Goal: Information Seeking & Learning: Learn about a topic

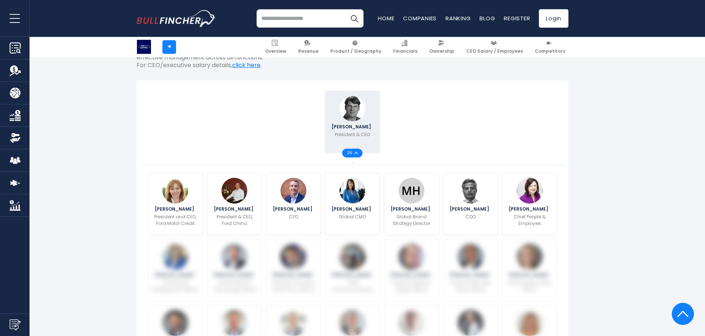
scroll to position [148, 0]
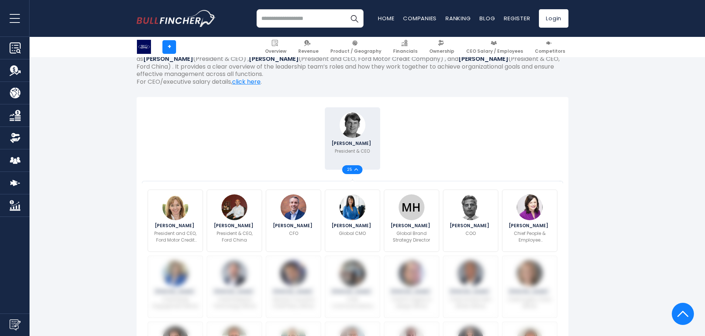
click at [356, 169] on img at bounding box center [356, 169] width 4 height 3
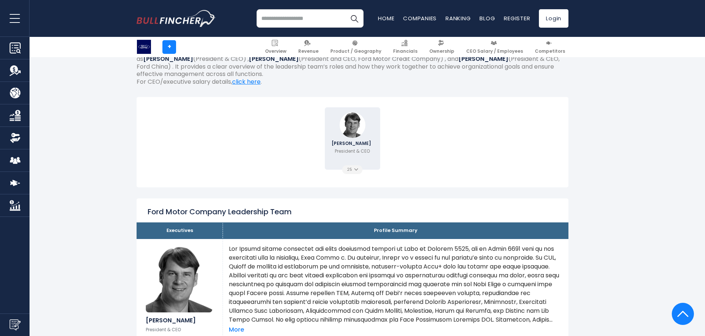
click at [357, 170] on img at bounding box center [356, 169] width 4 height 3
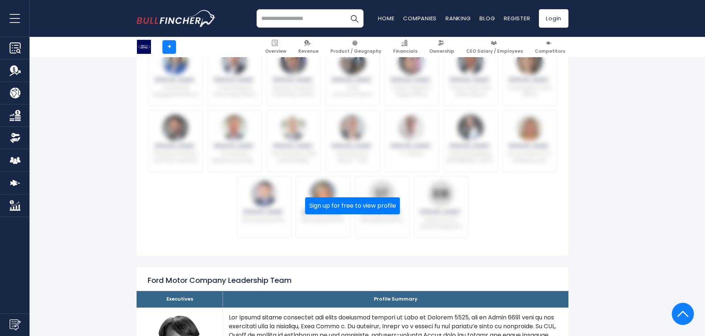
scroll to position [369, 0]
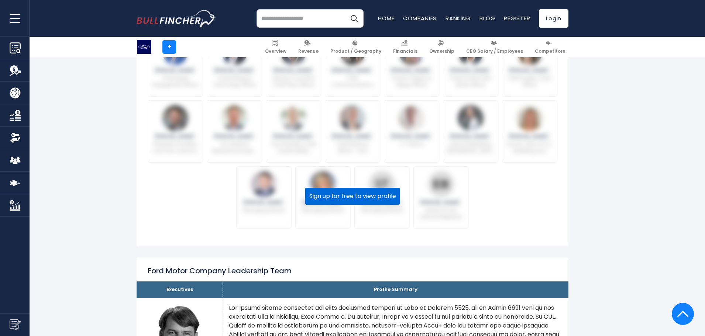
click at [347, 196] on button "Sign up for free to view profile" at bounding box center [352, 196] width 95 height 17
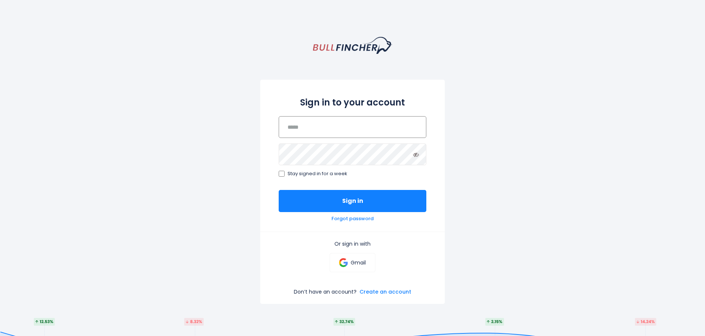
click at [330, 130] on input "email" at bounding box center [353, 127] width 148 height 22
click at [349, 259] on link "Gmail" at bounding box center [352, 262] width 45 height 19
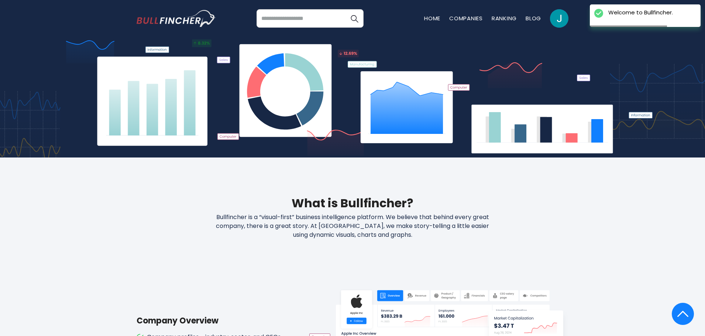
scroll to position [74, 0]
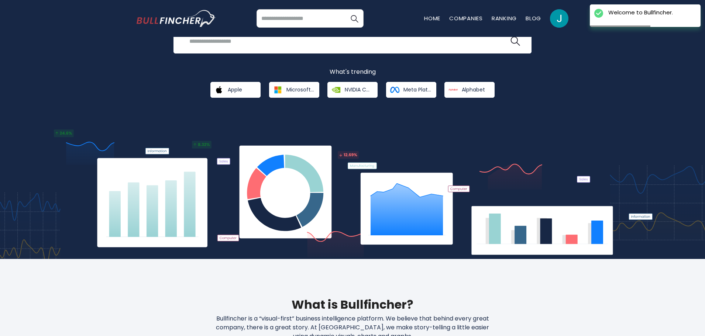
click at [282, 29] on div "Recent searches Trending searches Apple Overview Alphabet Financials Home" at bounding box center [353, 18] width 432 height 37
click at [286, 19] on input "search" at bounding box center [310, 18] width 107 height 18
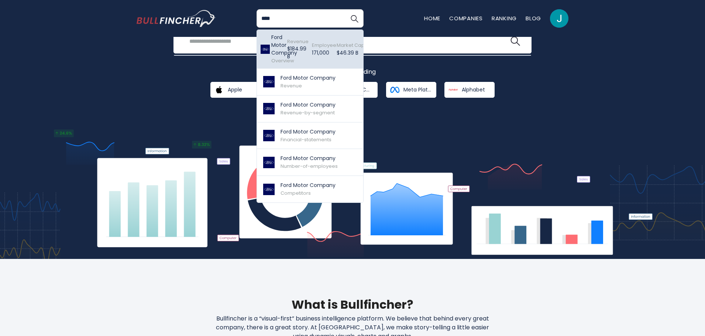
type input "****"
click at [292, 42] on span "Revenue" at bounding box center [297, 41] width 21 height 7
click at [299, 37] on div "Revenue $184.99 B Created with Highcharts 12.1.2" at bounding box center [293, 49] width 25 height 35
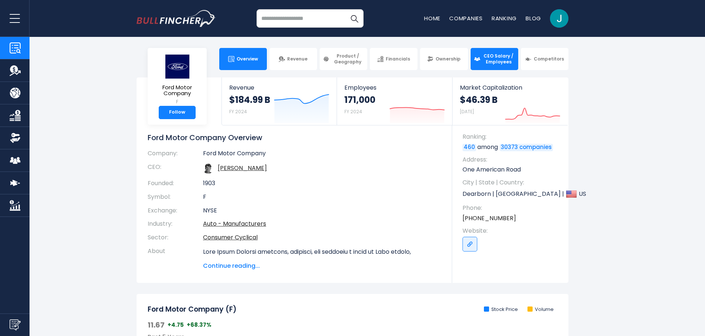
click at [494, 58] on span "CEO Salary / Employees" at bounding box center [498, 58] width 32 height 11
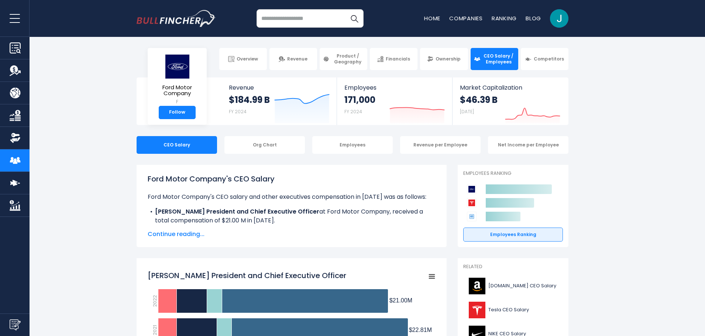
drag, startPoint x: 90, startPoint y: 85, endPoint x: 87, endPoint y: 91, distance: 6.6
click at [87, 84] on section "Ford Motor Company F Follow Revenue $184.99 B FY 2024 Created with Highcharts 1…" at bounding box center [352, 102] width 705 height 48
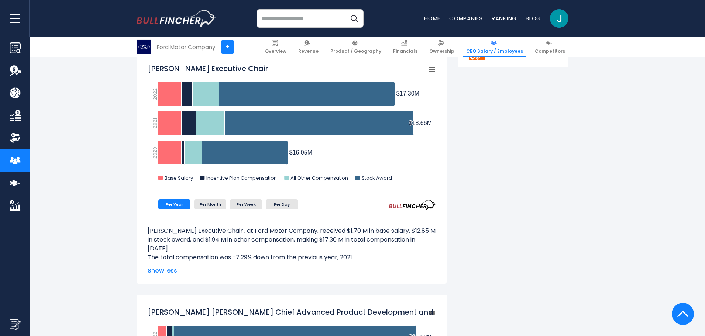
scroll to position [554, 0]
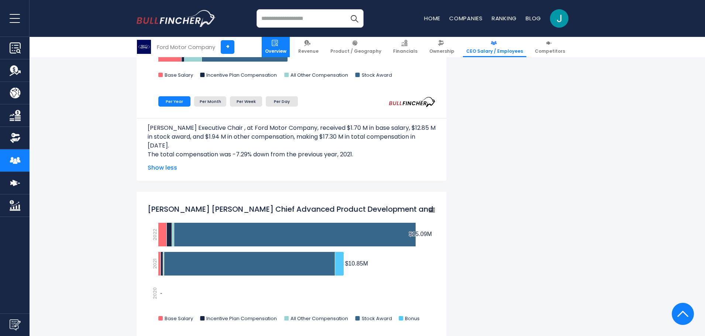
click at [286, 48] on span "Overview" at bounding box center [275, 51] width 21 height 6
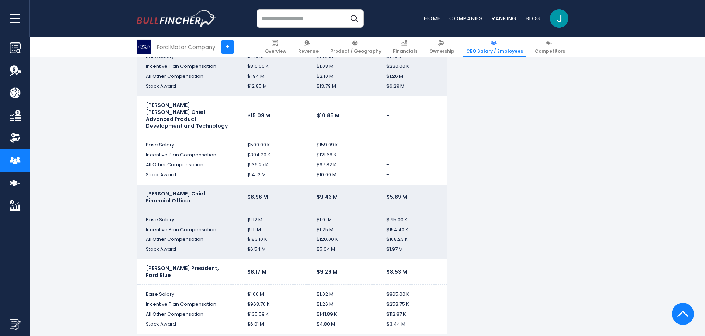
scroll to position [1809, 0]
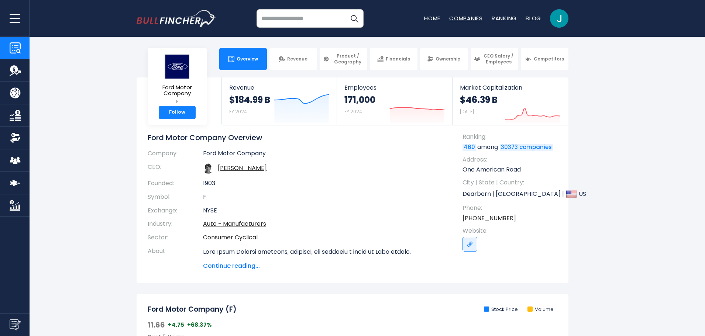
click at [467, 18] on link "Companies" at bounding box center [466, 18] width 34 height 8
click at [489, 57] on span "CEO Salary / Employees" at bounding box center [498, 58] width 32 height 11
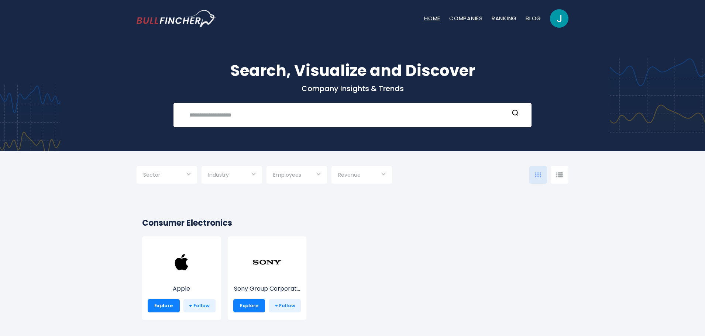
click at [433, 20] on link "Home" at bounding box center [432, 18] width 16 height 8
click at [262, 172] on div "Sector Technology Consumer Cyclical Industrials" at bounding box center [264, 175] width 255 height 18
click at [260, 172] on div "Industry" at bounding box center [232, 175] width 61 height 18
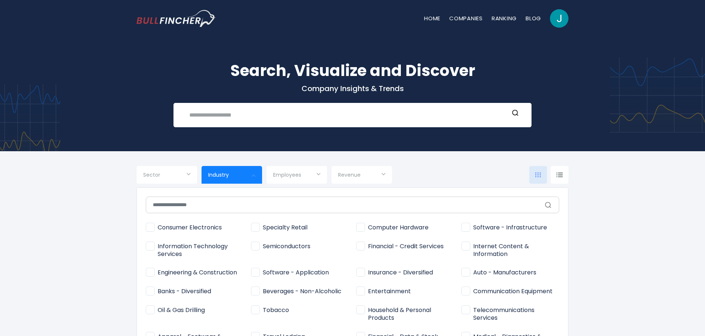
click at [127, 161] on div at bounding box center [352, 168] width 705 height 336
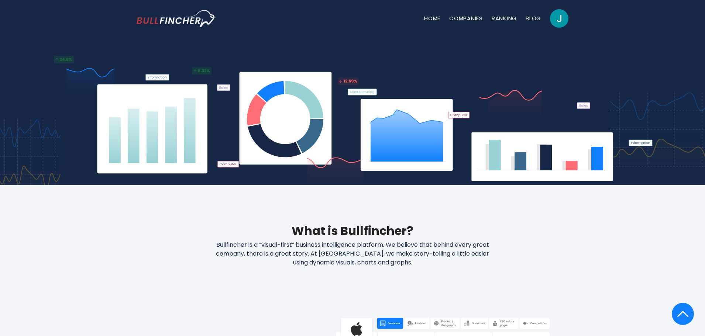
scroll to position [37, 0]
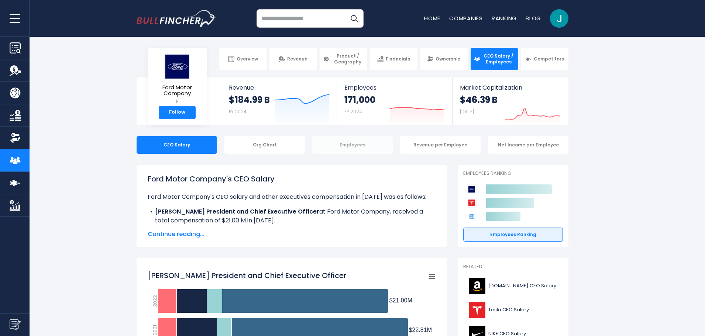
click at [333, 145] on div "Employees" at bounding box center [352, 145] width 80 height 18
click at [284, 144] on div "Org Chart" at bounding box center [264, 145] width 80 height 18
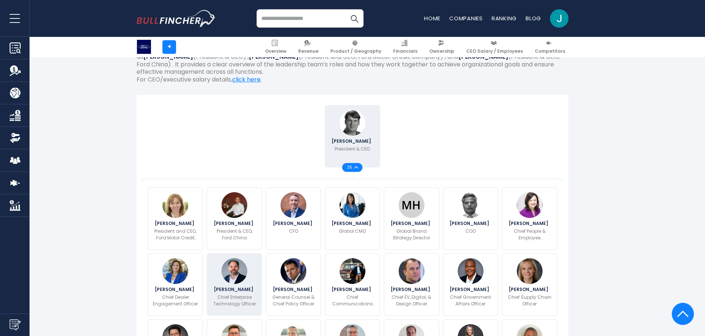
scroll to position [171, 0]
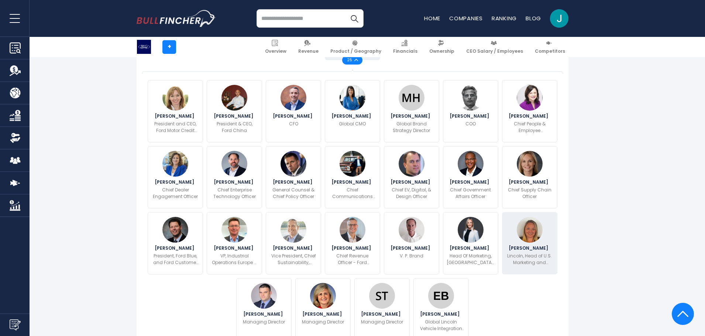
scroll to position [221, 0]
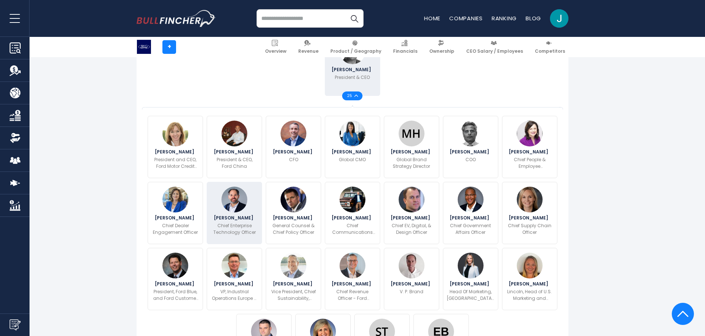
click at [245, 216] on span "[PERSON_NAME]" at bounding box center [235, 218] width 42 height 4
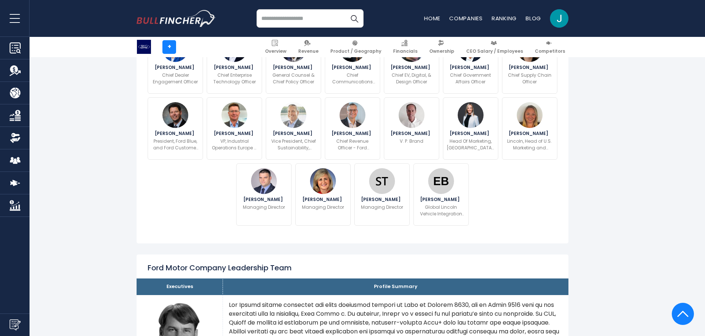
scroll to position [250, 0]
